Goal: Find contact information: Find contact information

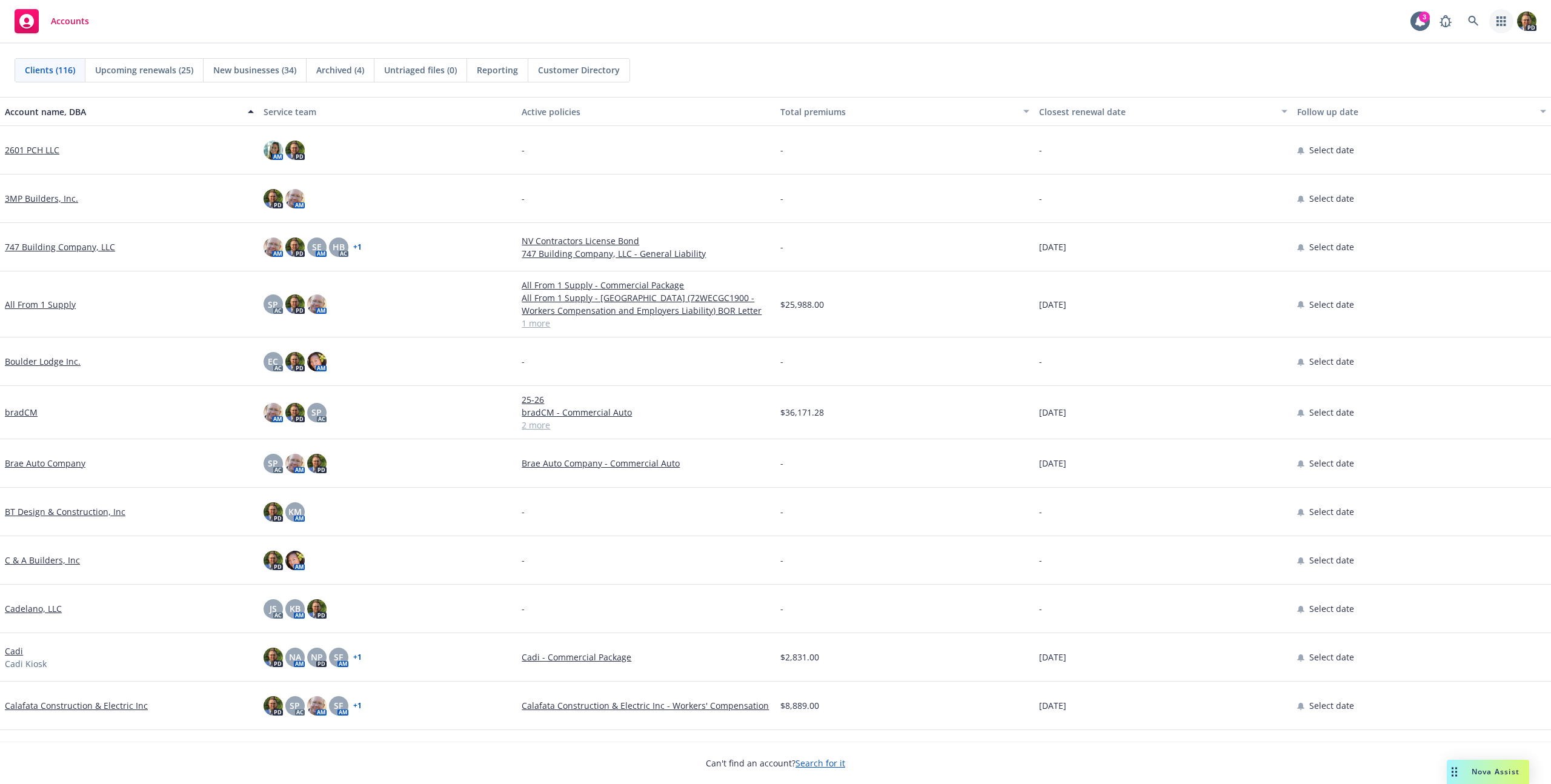
click at [1507, 20] on link "button" at bounding box center [1501, 21] width 24 height 24
click at [1382, 109] on link "Trading partners Find trading partner and contact information" at bounding box center [1414, 120] width 183 height 29
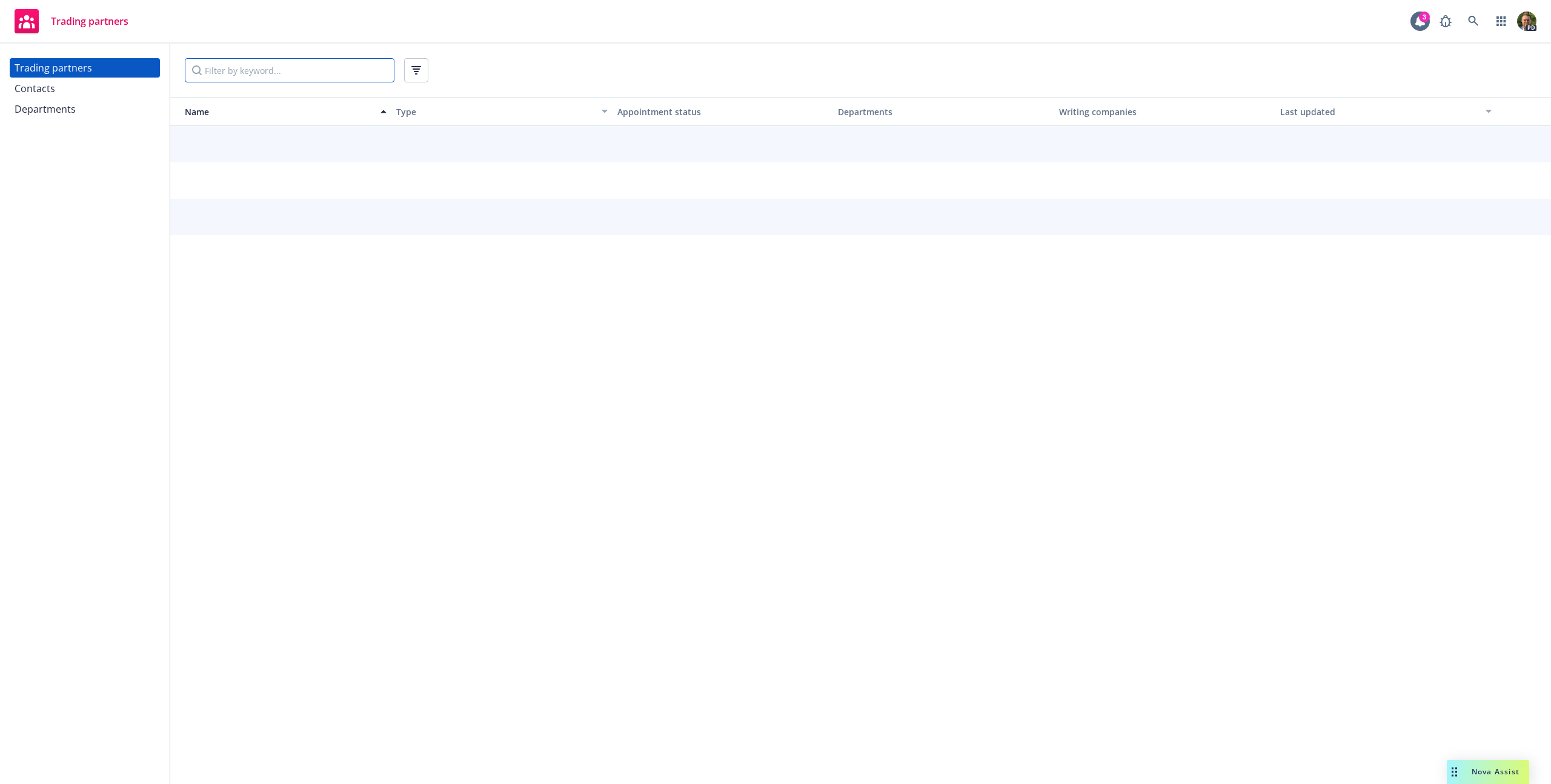
click at [287, 79] on input "Filter by keyword..." at bounding box center [289, 70] width 209 height 24
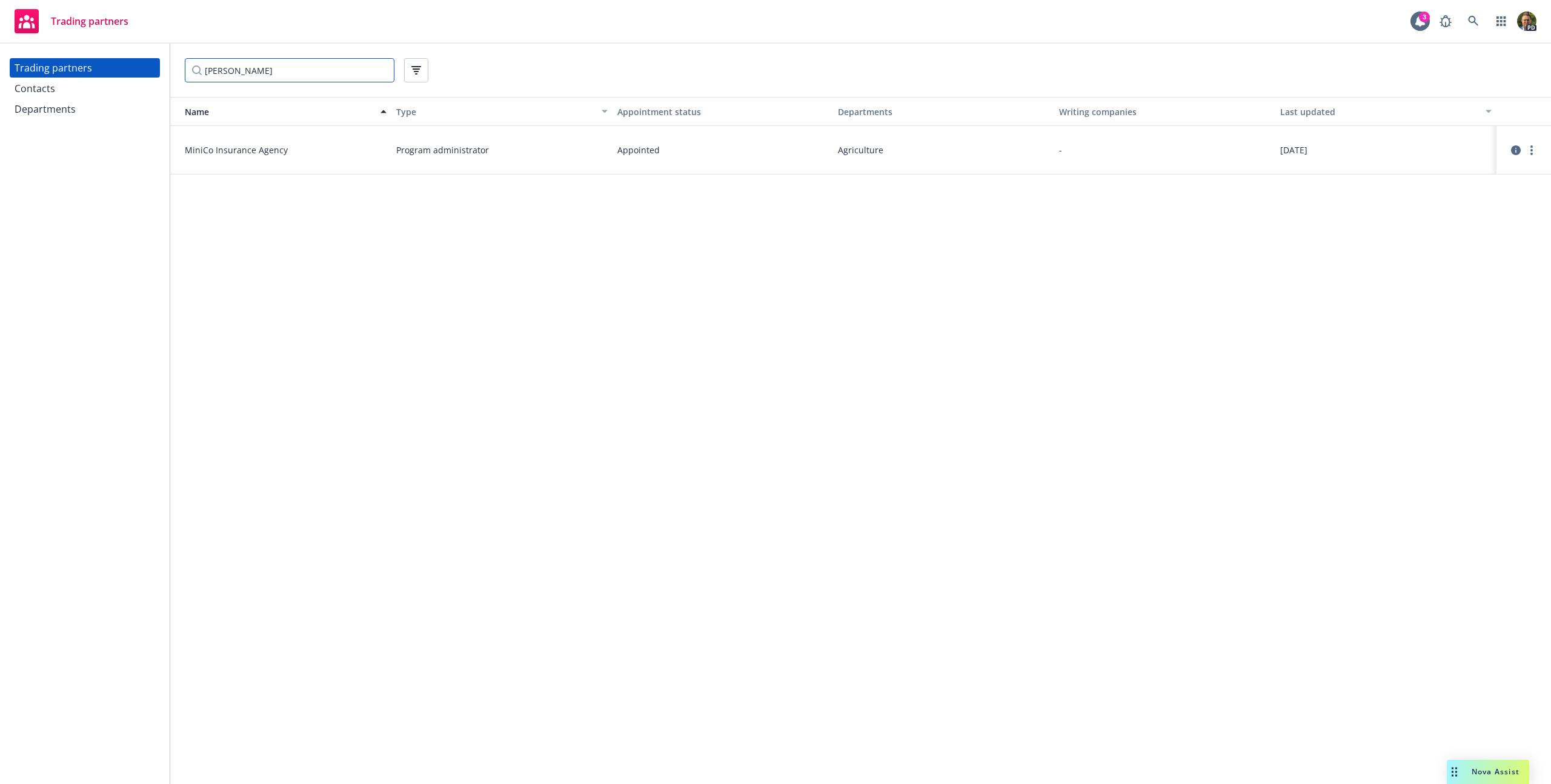
click at [244, 75] on input "[PERSON_NAME]" at bounding box center [289, 70] width 209 height 24
paste input "ational Indemnity Group of Insurance"
type input "National Indemnity Group of Insurance"
click at [383, 70] on input "National Indemnity Group of Insurance" at bounding box center [289, 70] width 209 height 24
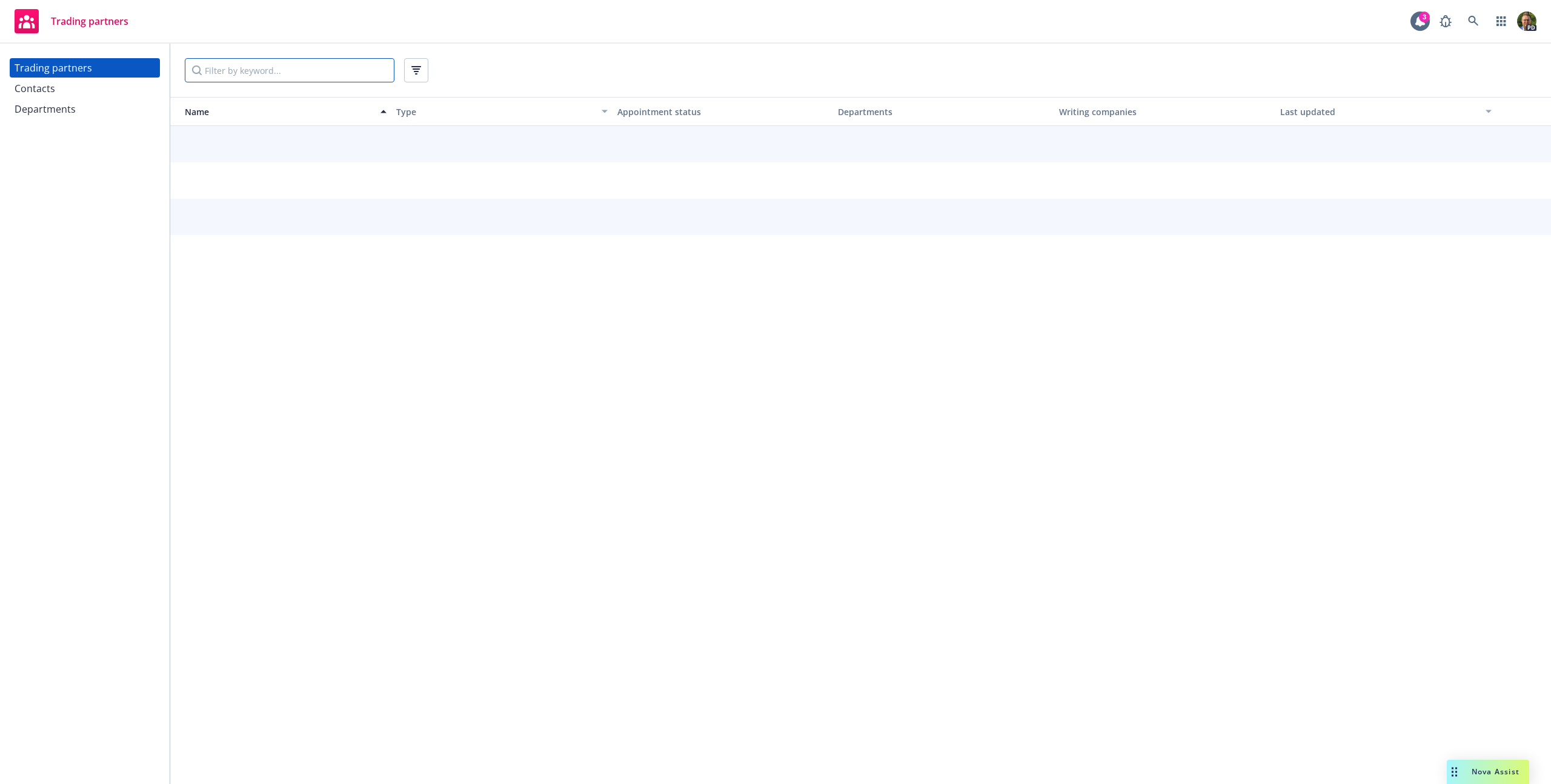
type input "b"
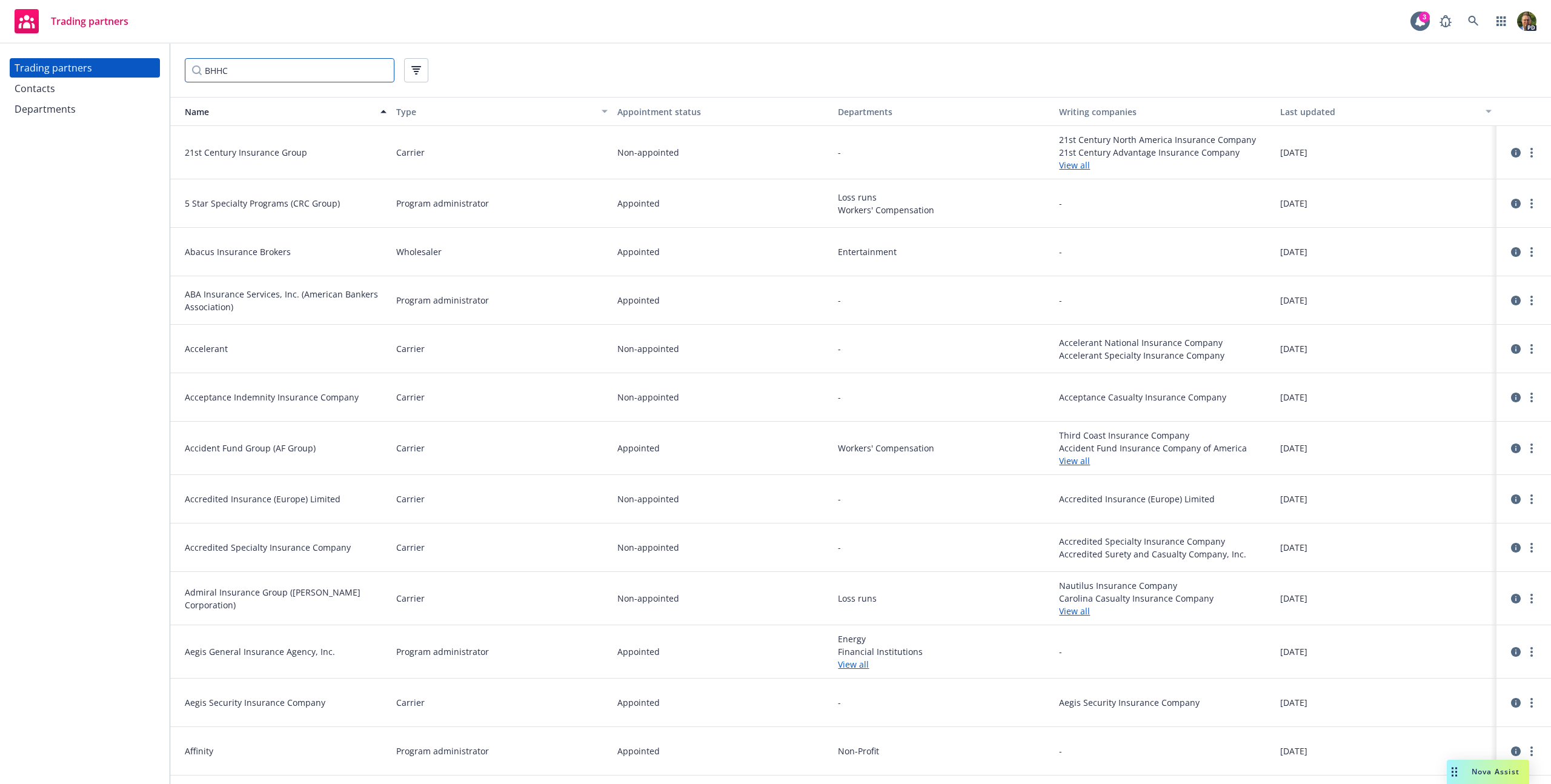
type input "BHHC"
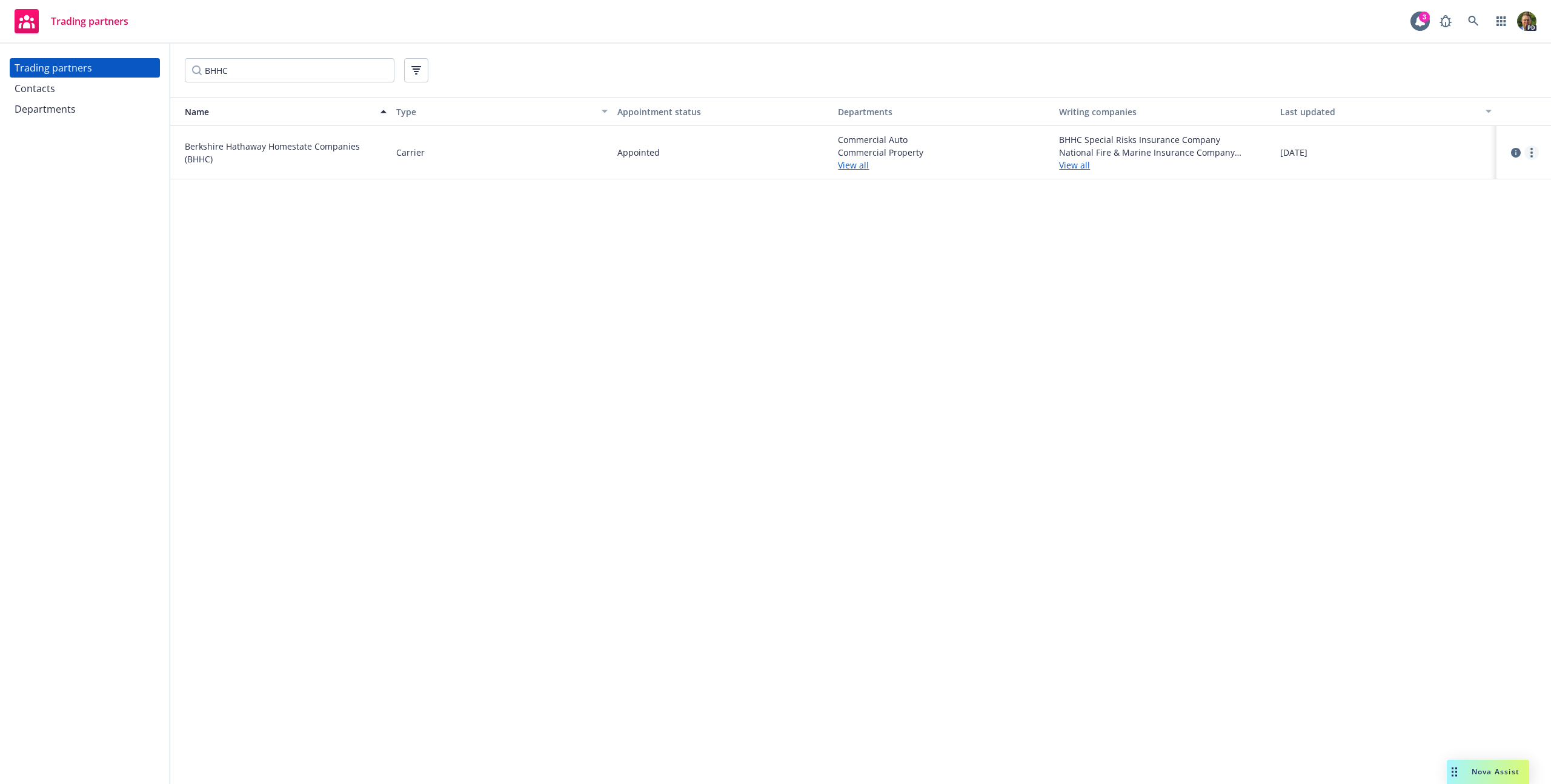
click at [1526, 151] on link "more" at bounding box center [1531, 153] width 14 height 14
click at [1481, 179] on link "View contacts" at bounding box center [1470, 177] width 135 height 24
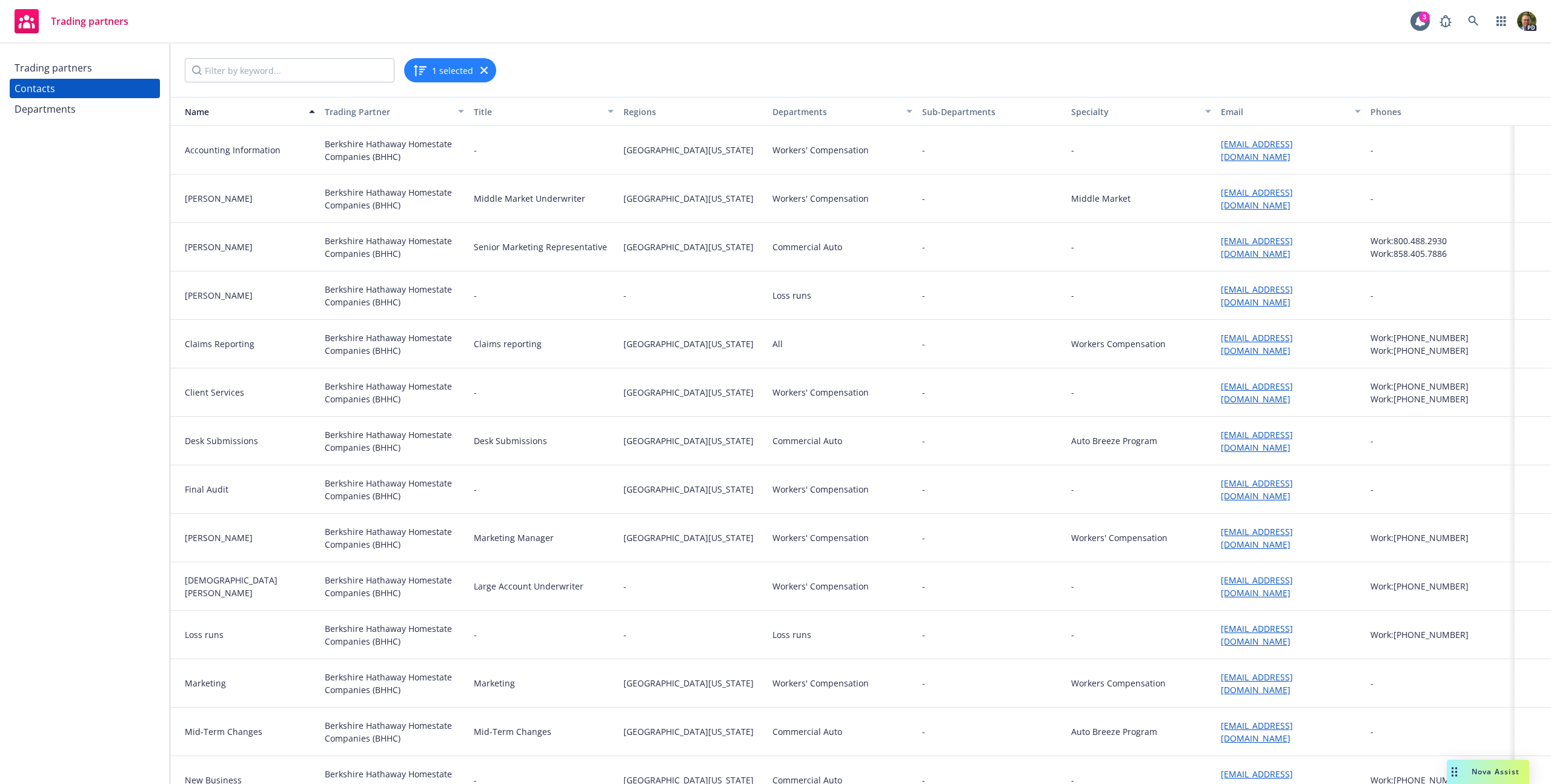
scroll to position [2, 0]
drag, startPoint x: 1331, startPoint y: 247, endPoint x: 1210, endPoint y: 246, distance: 121.0
click at [1216, 246] on div "[EMAIL_ADDRESS][DOMAIN_NAME]" at bounding box center [1290, 245] width 150 height 49
copy link "[EMAIL_ADDRESS][DOMAIN_NAME]"
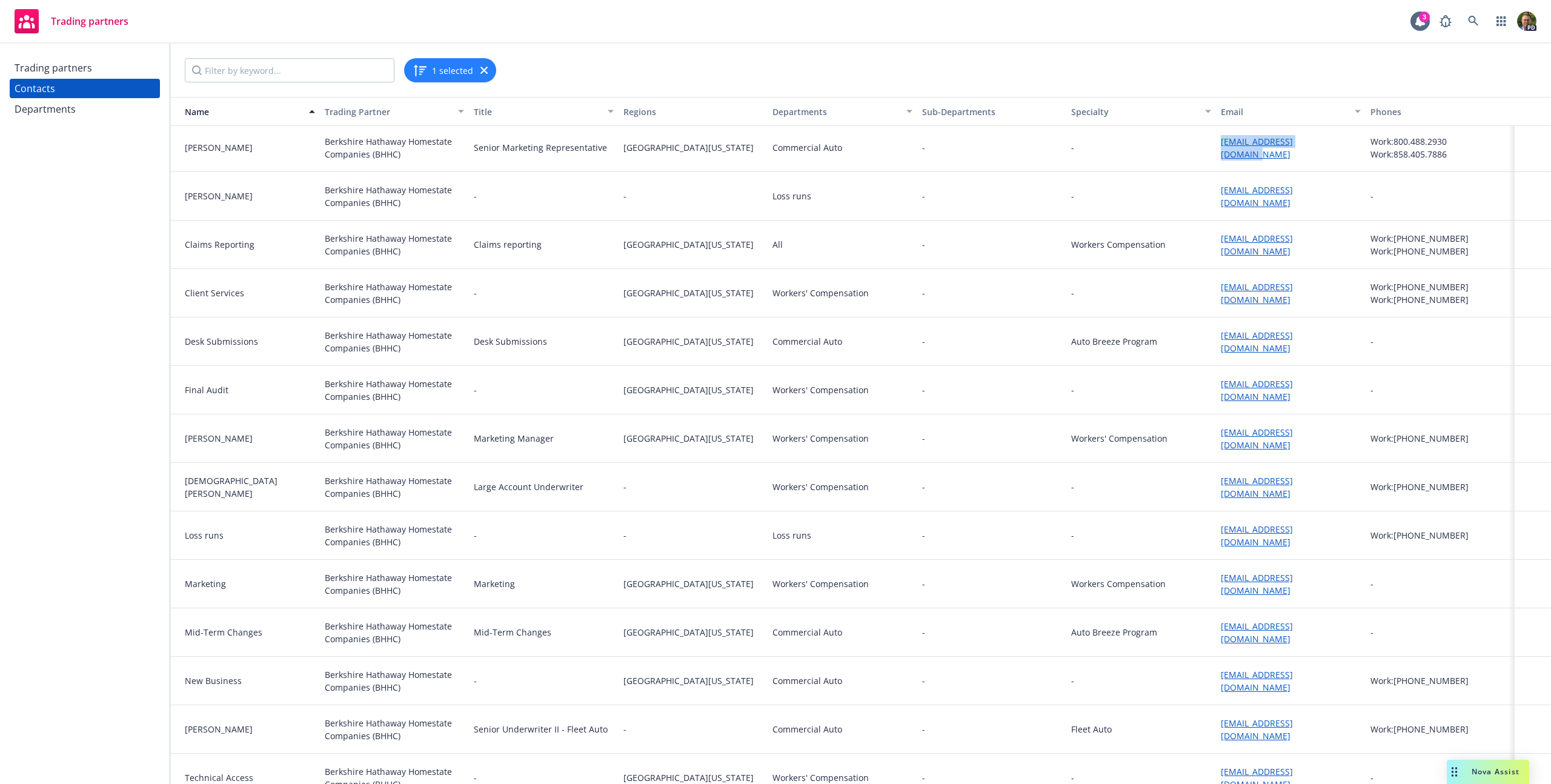
scroll to position [118, 0]
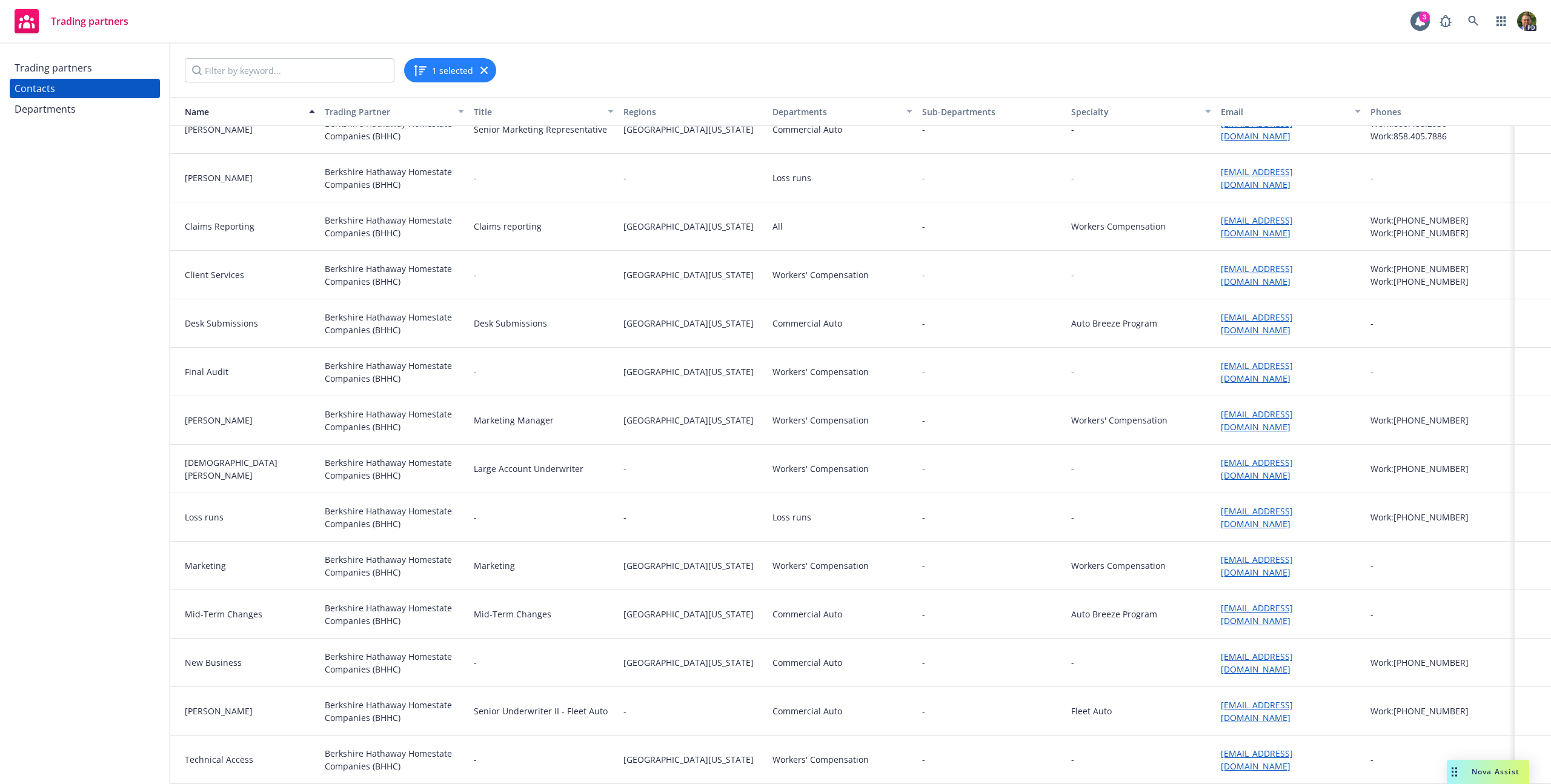
click at [1368, 611] on div "-" at bounding box center [1440, 614] width 150 height 49
drag, startPoint x: 1370, startPoint y: 612, endPoint x: 1230, endPoint y: 618, distance: 140.1
click at [1230, 618] on div "Mid-Term Changes Berkshire Hathaway Homestate Companies (BHHC) Mid-Term Changes…" at bounding box center [861, 614] width 1381 height 49
click at [1216, 625] on div "[EMAIL_ADDRESS][DOMAIN_NAME]" at bounding box center [1290, 614] width 150 height 49
drag, startPoint x: 1198, startPoint y: 614, endPoint x: 1346, endPoint y: 620, distance: 148.1
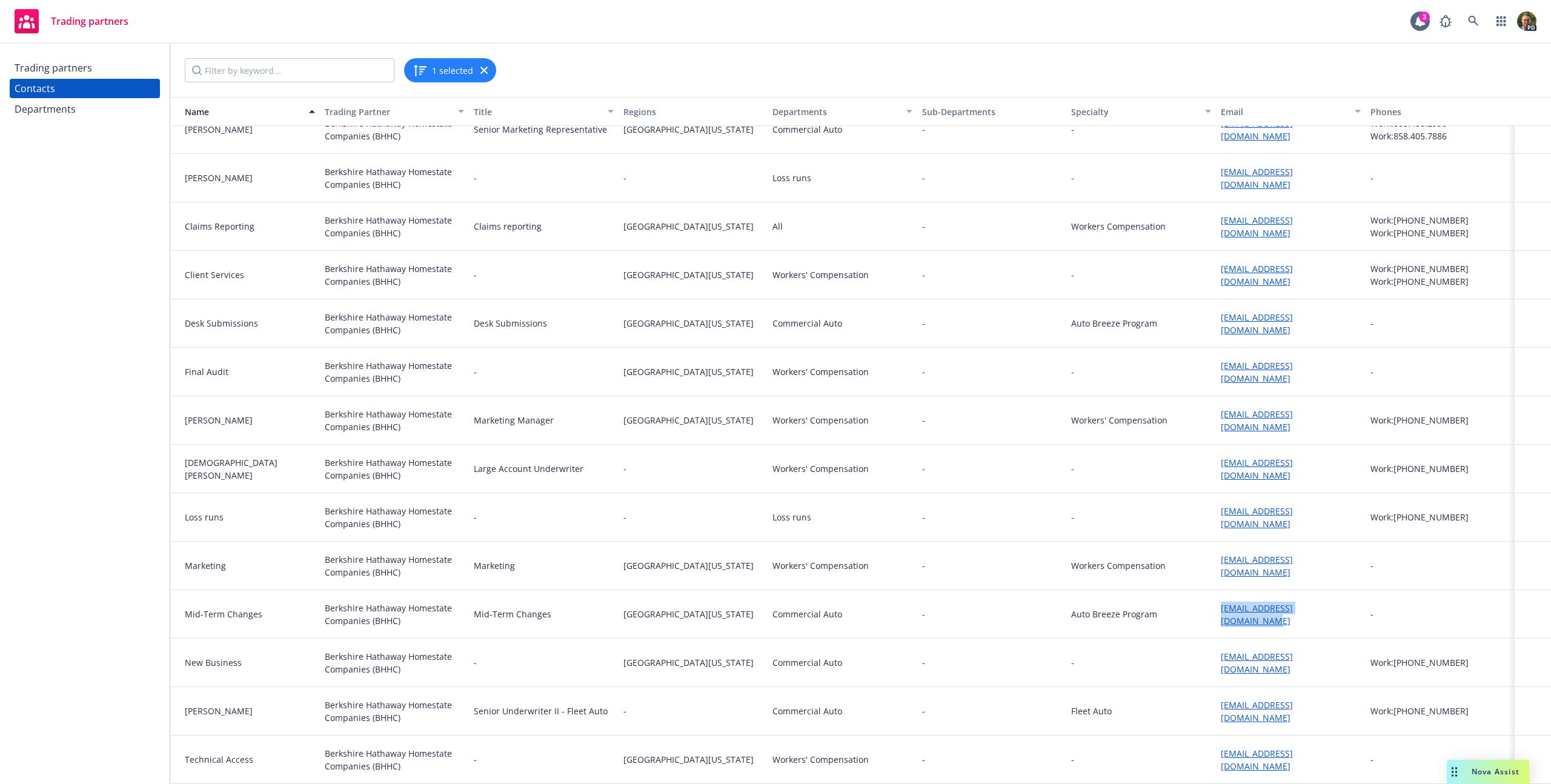
click at [1346, 620] on div "Mid-Term Changes Berkshire Hathaway Homestate Companies (BHHC) Mid-Term Changes…" at bounding box center [861, 614] width 1381 height 49
copy div "[EMAIL_ADDRESS][DOMAIN_NAME]"
click at [225, 76] on input "Filter by keyword..." at bounding box center [289, 70] width 209 height 24
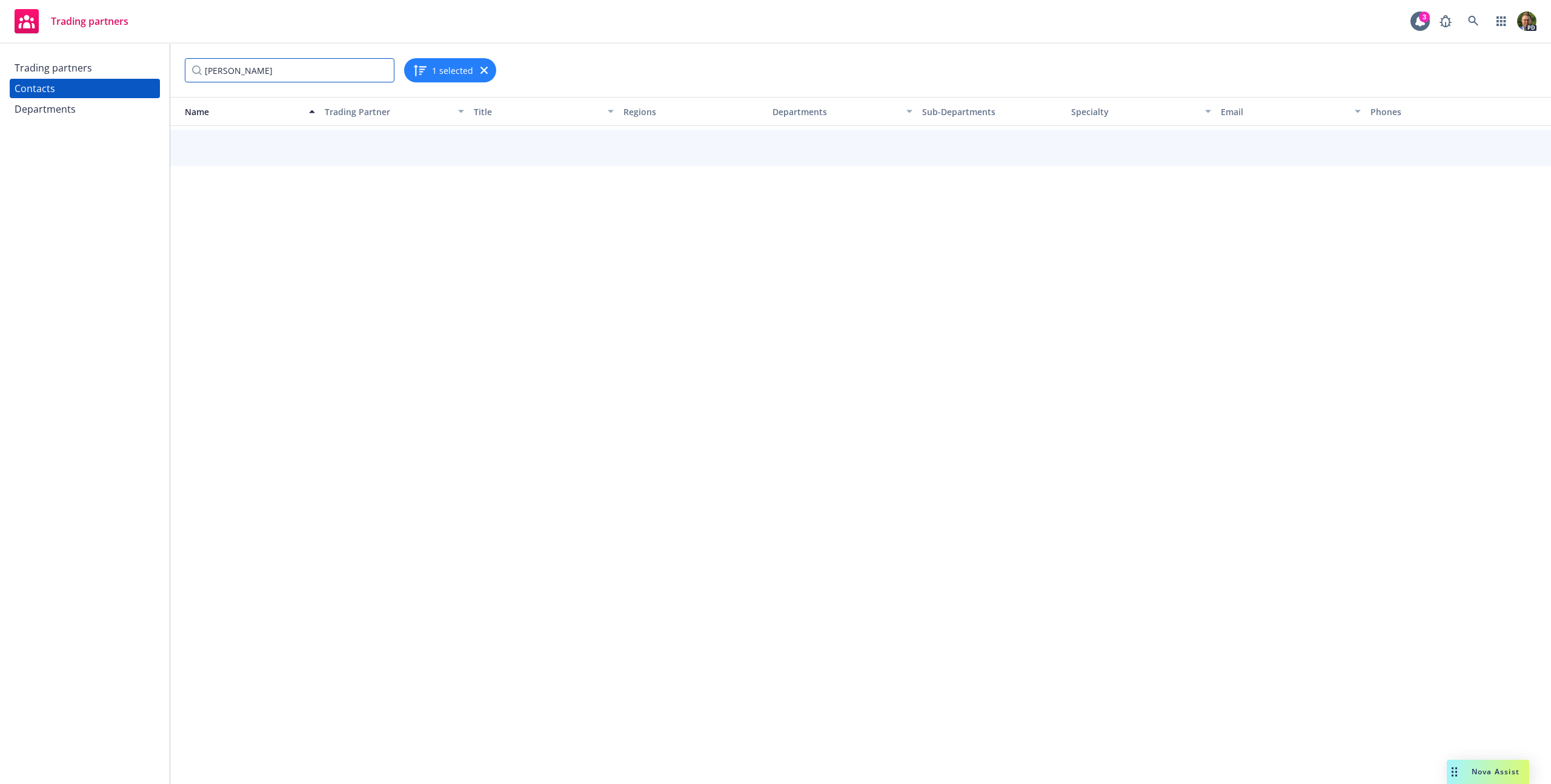
type input "[PERSON_NAME]"
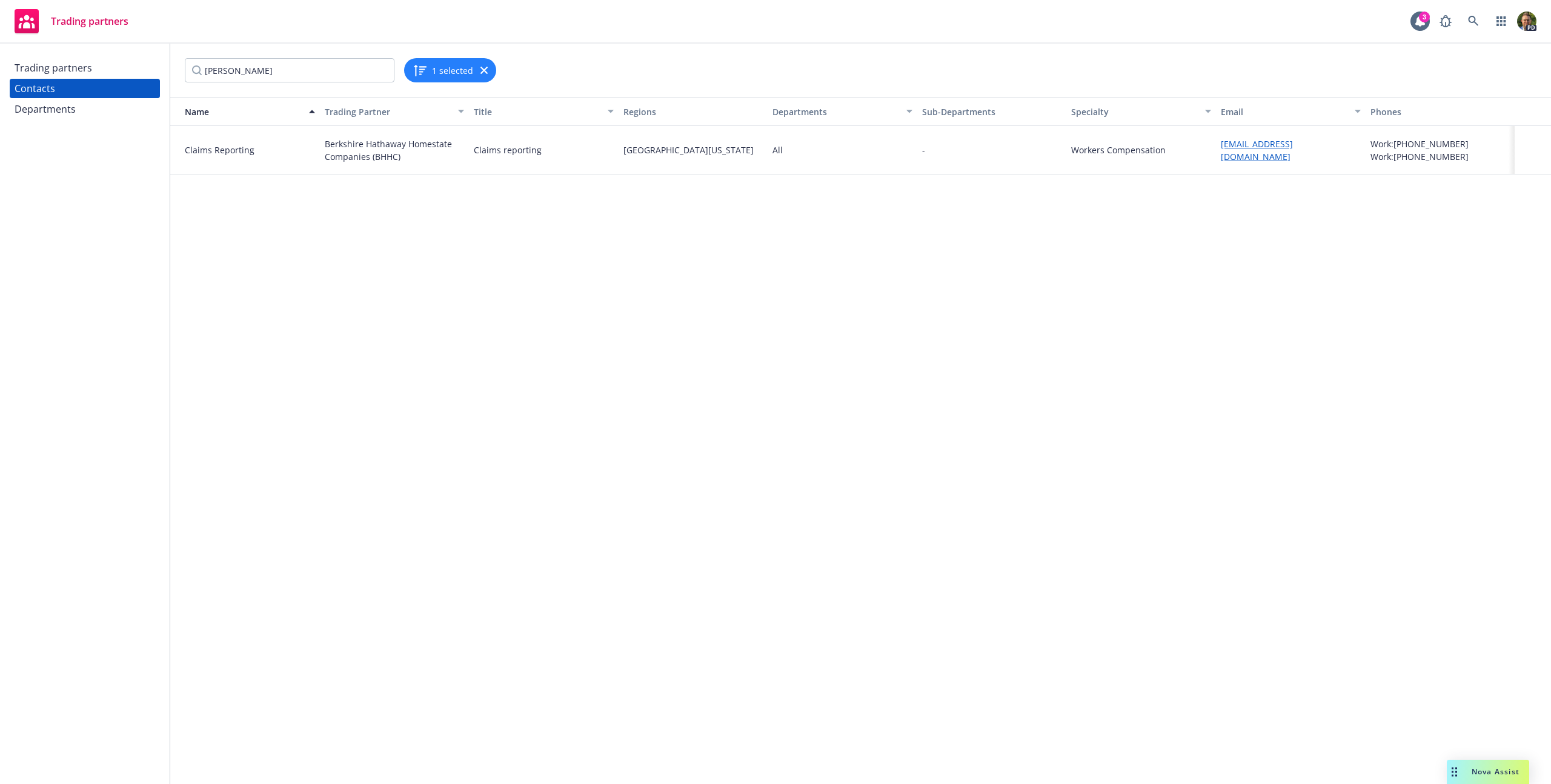
click at [86, 67] on div "Trading partners" at bounding box center [53, 68] width 77 height 19
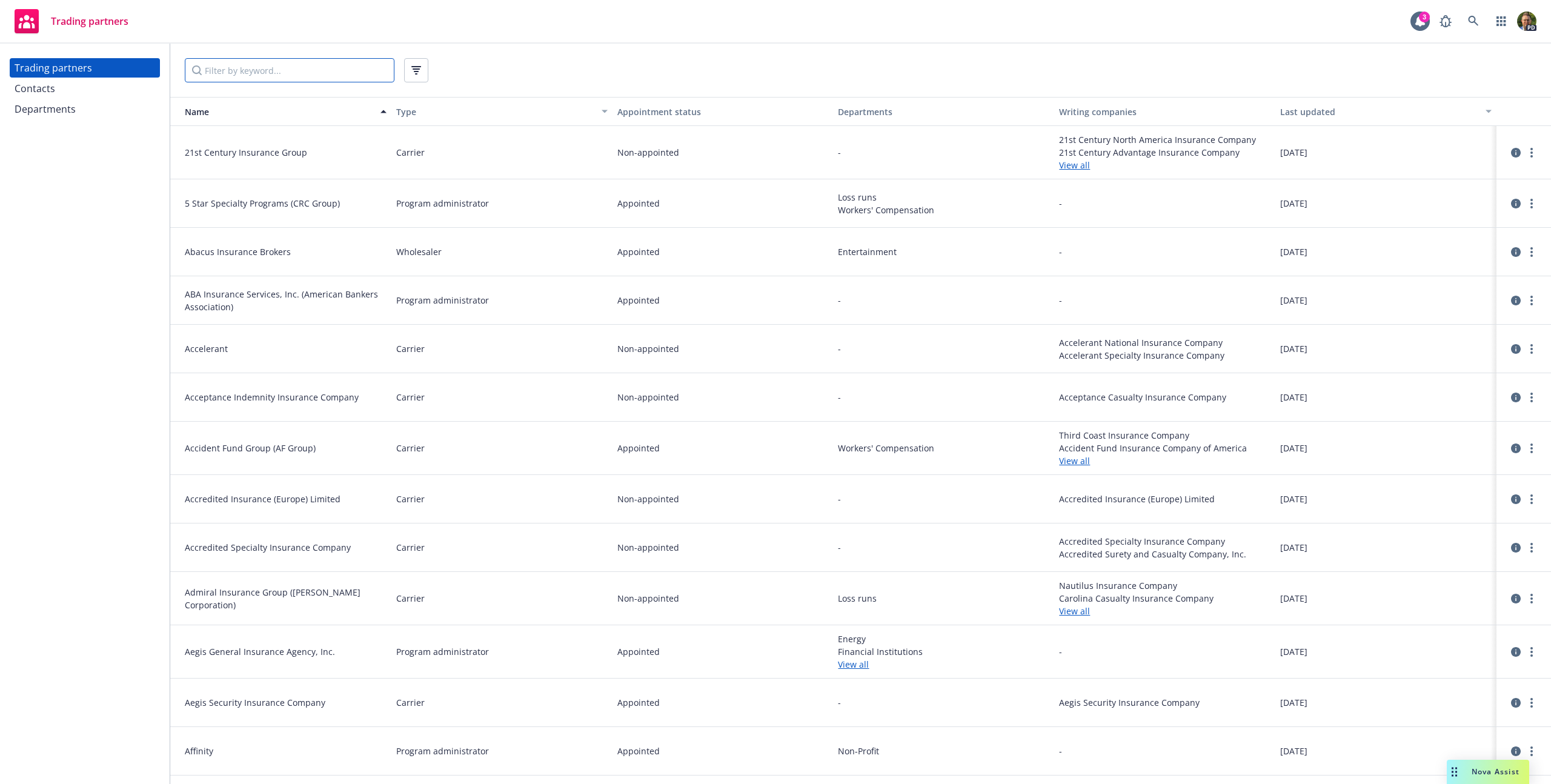
click at [245, 77] on input "Filter by keyword..." at bounding box center [289, 70] width 209 height 24
type input "[PERSON_NAME]"
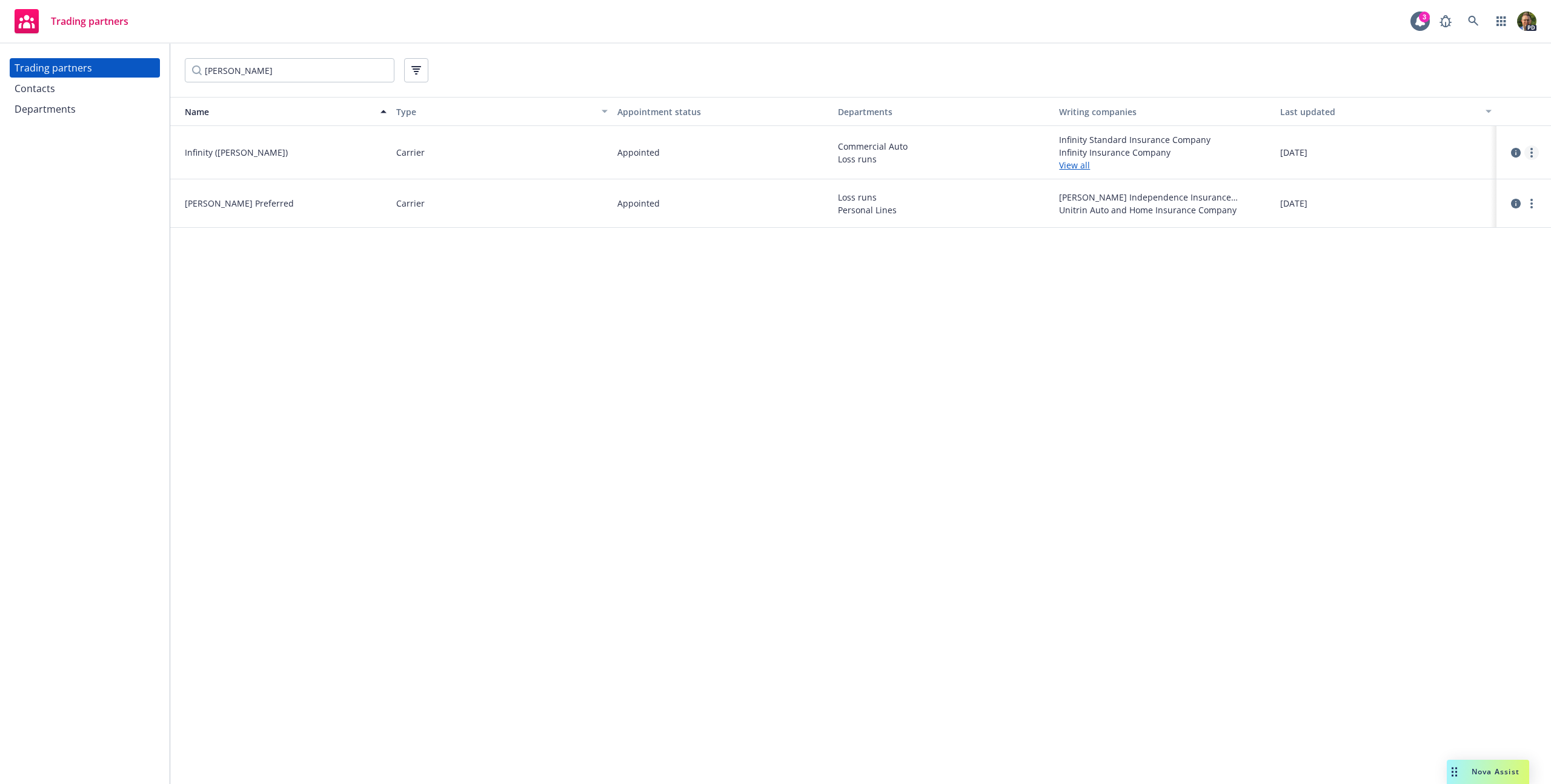
click at [1537, 151] on link "more" at bounding box center [1531, 153] width 14 height 14
click at [1489, 182] on link "View contacts" at bounding box center [1470, 177] width 135 height 24
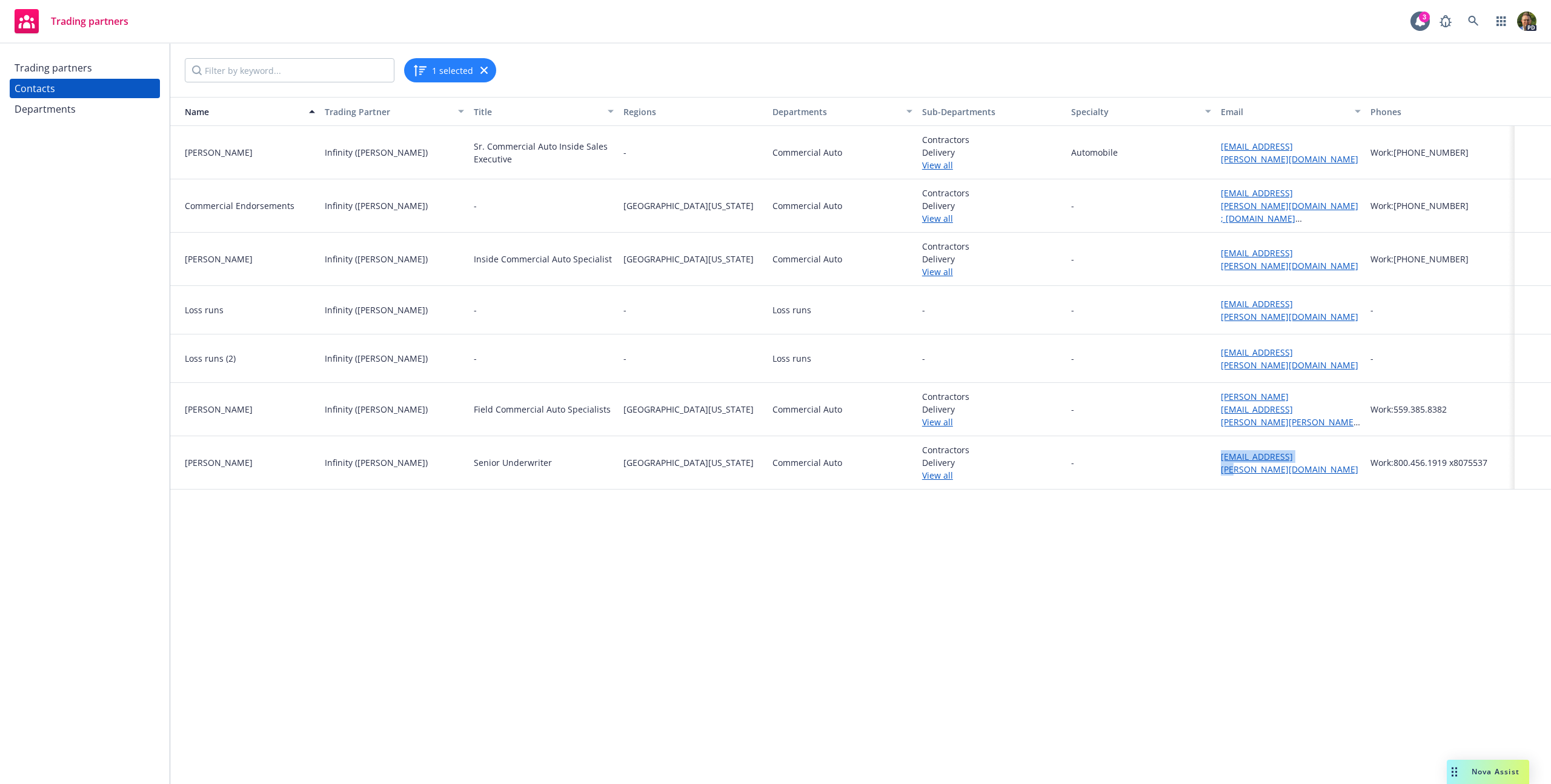
drag, startPoint x: 1328, startPoint y: 461, endPoint x: 1211, endPoint y: 459, distance: 117.0
click at [1211, 459] on div "[PERSON_NAME] Infinity ([PERSON_NAME]) Senior Underwriter Northern [US_STATE] C…" at bounding box center [861, 463] width 1381 height 53
copy div "[EMAIL_ADDRESS][PERSON_NAME][DOMAIN_NAME]"
drag, startPoint x: 1324, startPoint y: 404, endPoint x: 1193, endPoint y: 404, distance: 131.0
click at [1194, 404] on div "[PERSON_NAME] Infinity ([PERSON_NAME]) Field Commercial Auto Specialists Northe…" at bounding box center [861, 410] width 1381 height 53
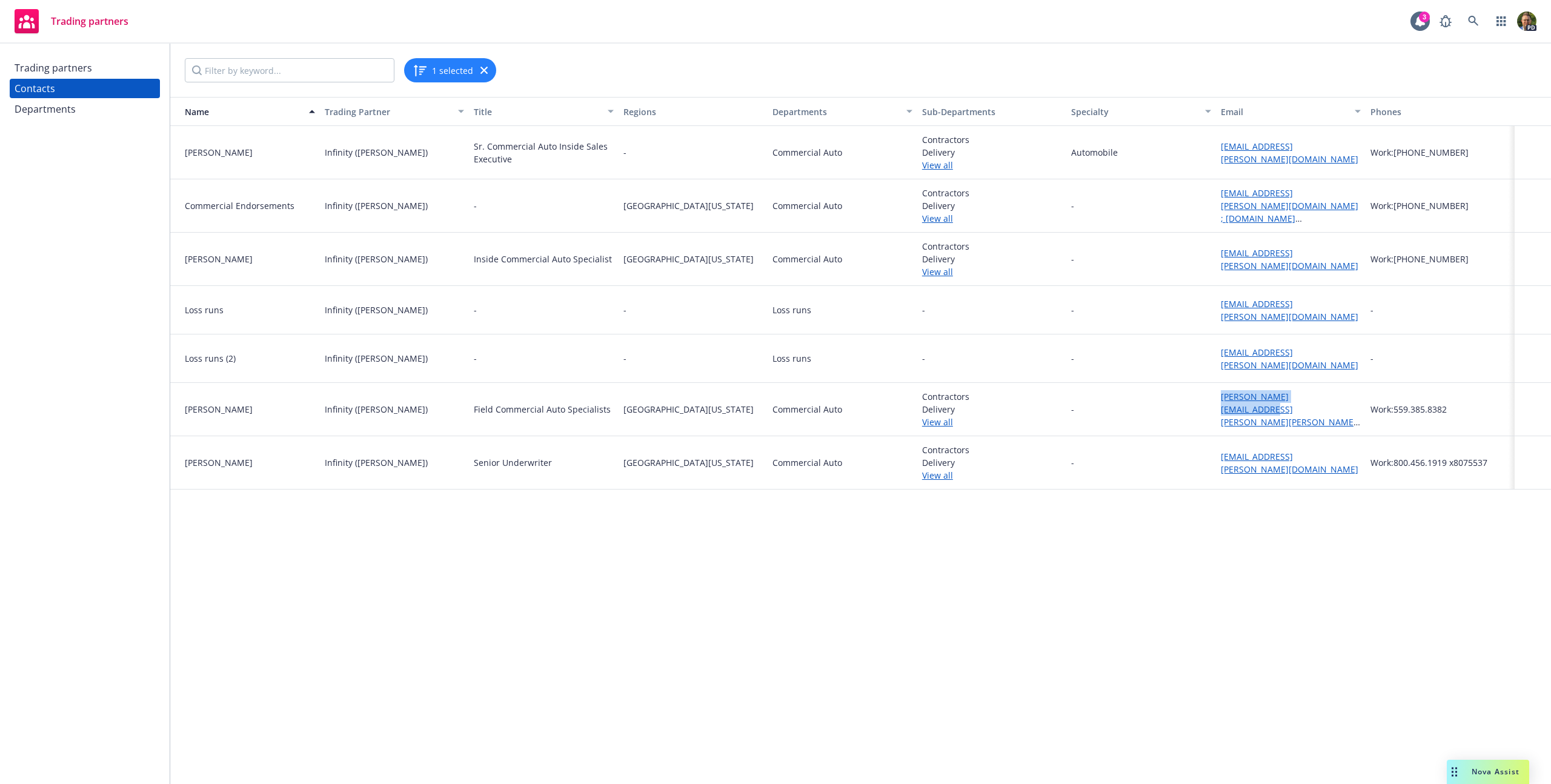
copy div "[PERSON_NAME][EMAIL_ADDRESS][PERSON_NAME][PERSON_NAME][DOMAIN_NAME]"
drag, startPoint x: 1336, startPoint y: 258, endPoint x: 1203, endPoint y: 257, distance: 133.0
click at [1203, 257] on div "[PERSON_NAME] Infinity ([PERSON_NAME]) Inside Commercial Auto Specialist [GEOGR…" at bounding box center [861, 259] width 1381 height 53
copy div "[EMAIL_ADDRESS][PERSON_NAME][DOMAIN_NAME]"
drag, startPoint x: 1313, startPoint y: 152, endPoint x: 1210, endPoint y: 146, distance: 103.2
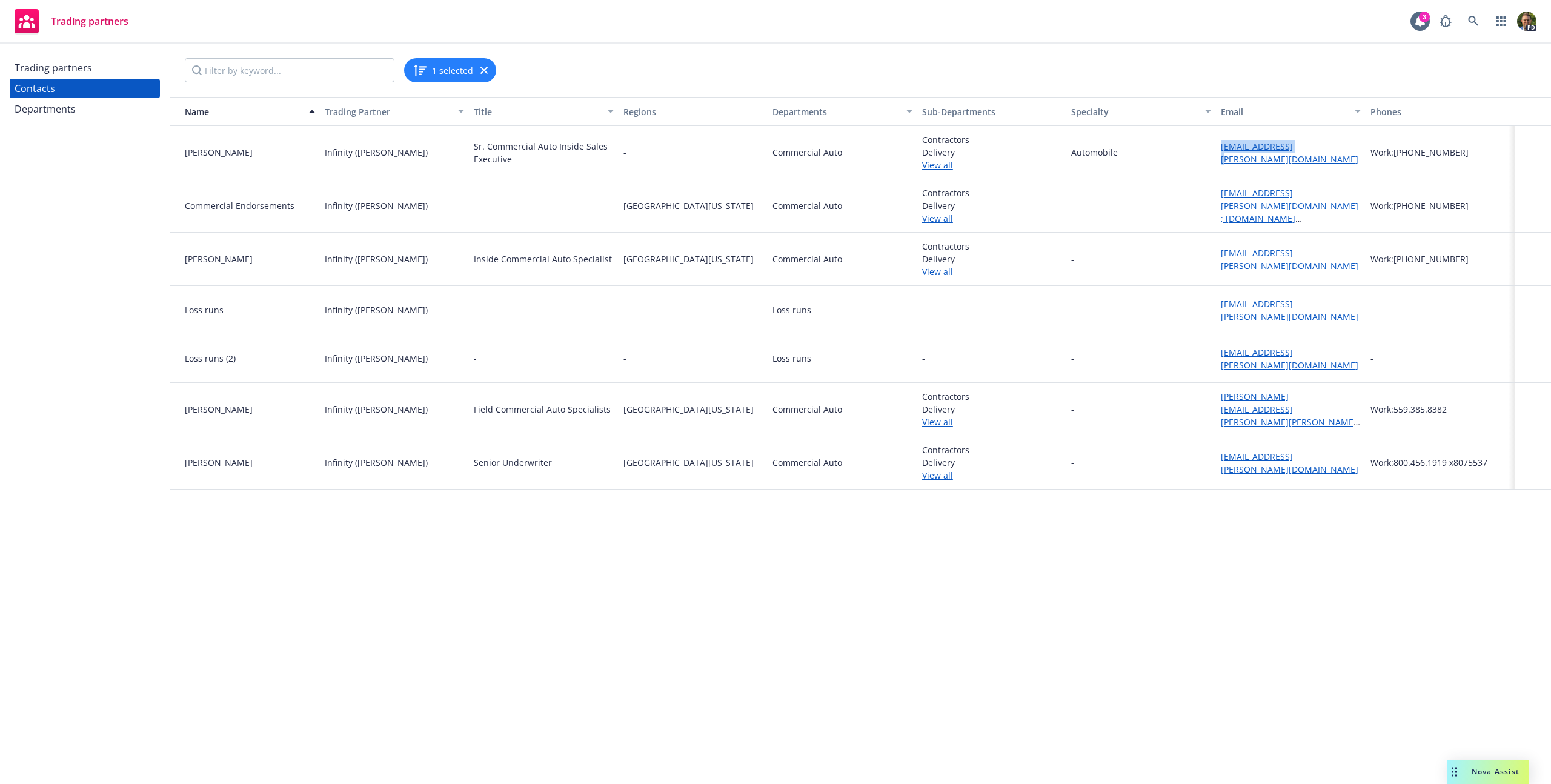
click at [1210, 146] on div "[PERSON_NAME] Infinity ([PERSON_NAME]) Sr. Commercial Auto Inside Sales Executi…" at bounding box center [861, 153] width 1381 height 53
copy div "[EMAIL_ADDRESS][PERSON_NAME][DOMAIN_NAME]"
